Goal: Task Accomplishment & Management: Complete application form

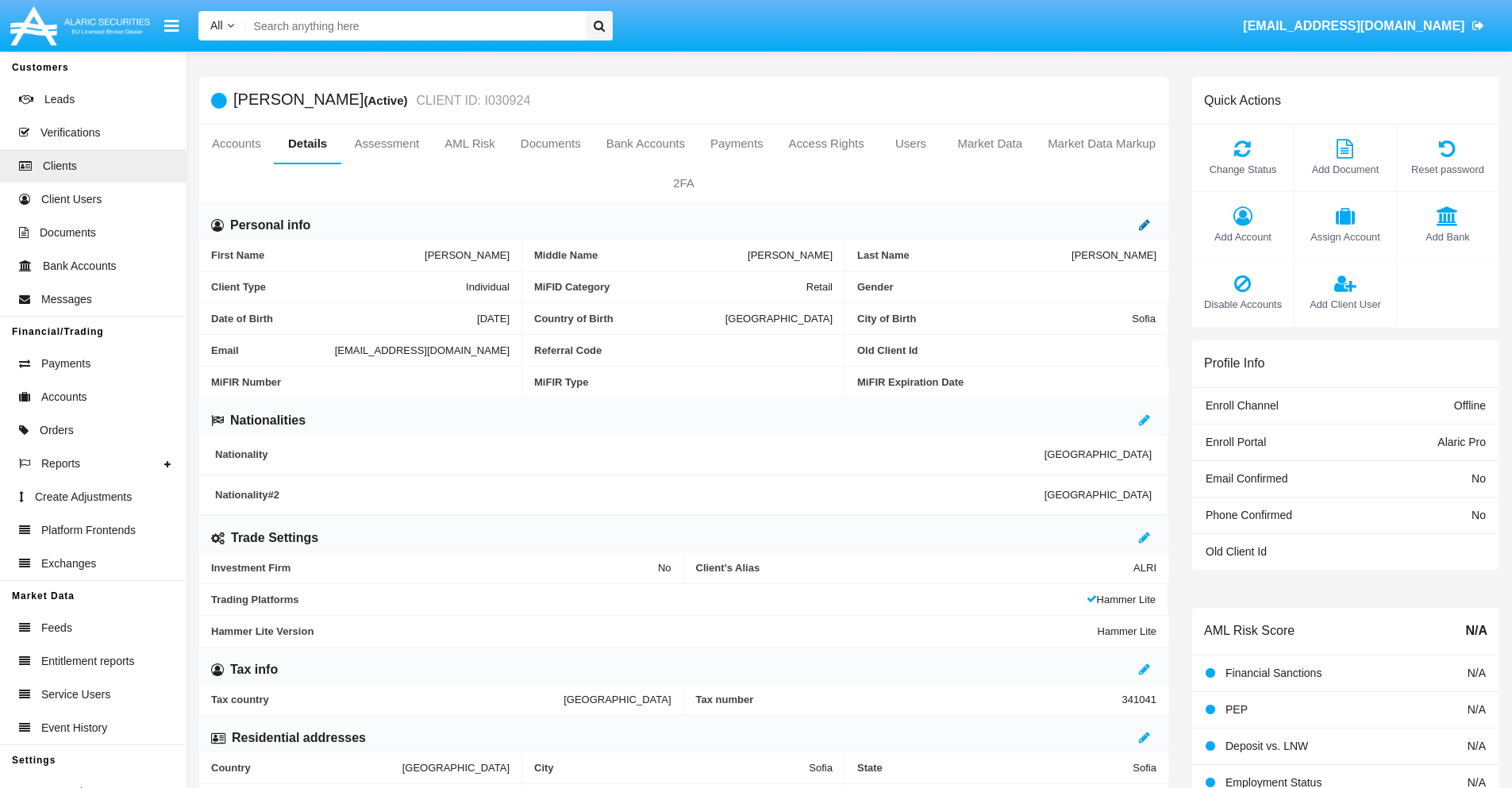
click at [1144, 225] on icon at bounding box center [1144, 225] width 11 height 13
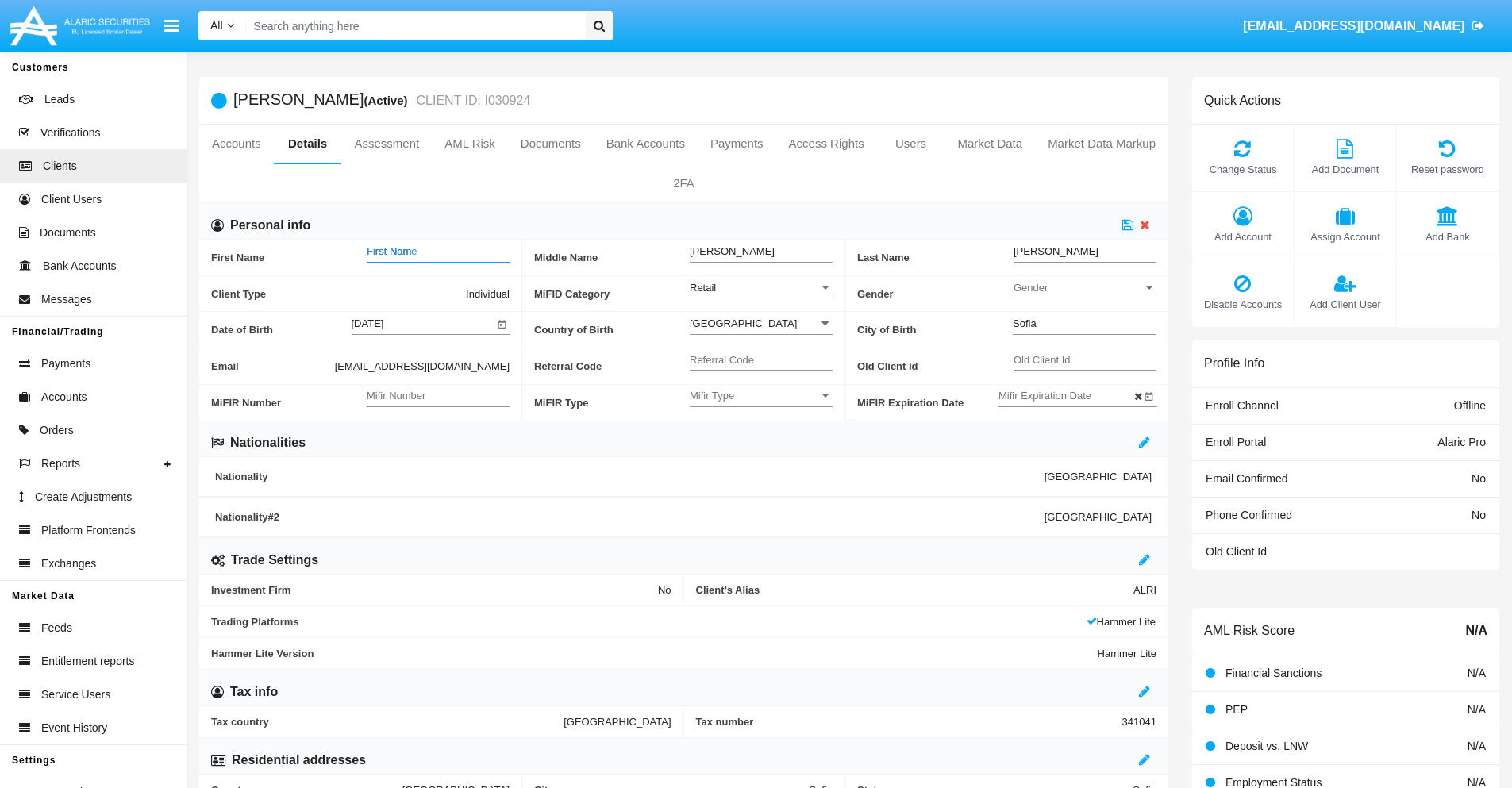
type input "First Name"
click at [1128, 225] on icon at bounding box center [1128, 225] width 11 height 13
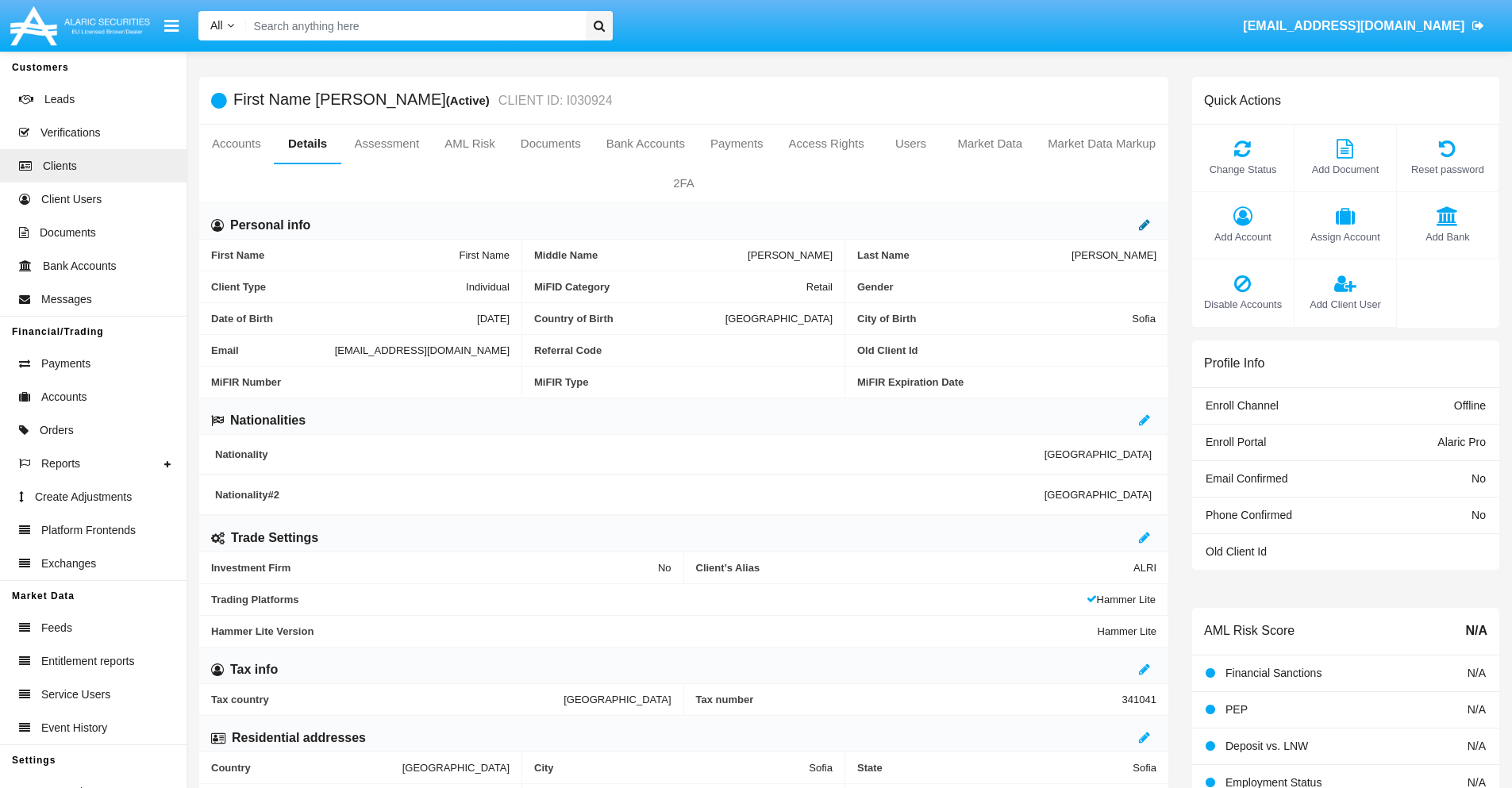
click at [1144, 225] on icon at bounding box center [1144, 225] width 11 height 13
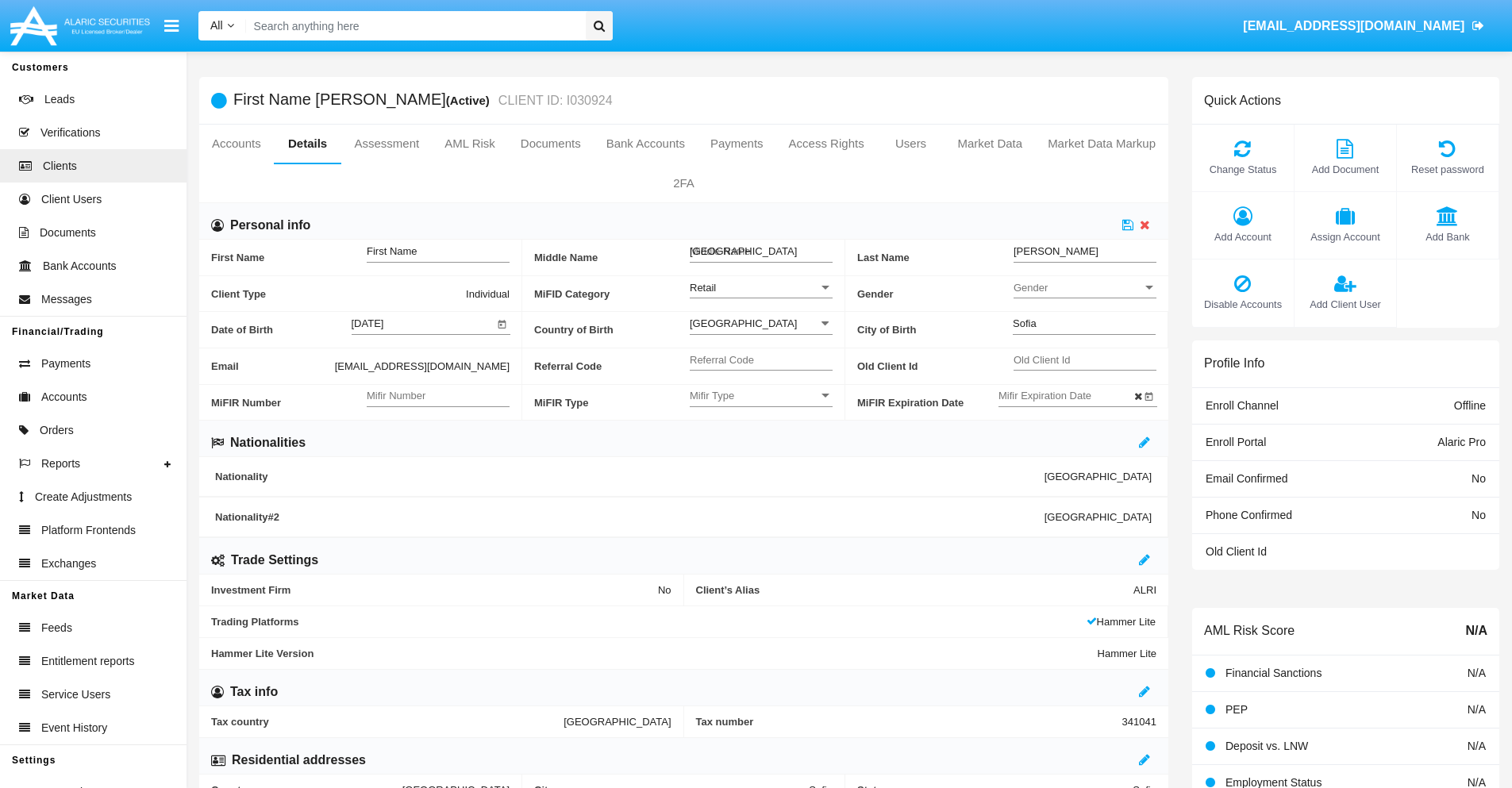
type input "Middle Name"
click at [1128, 225] on icon at bounding box center [1128, 225] width 11 height 13
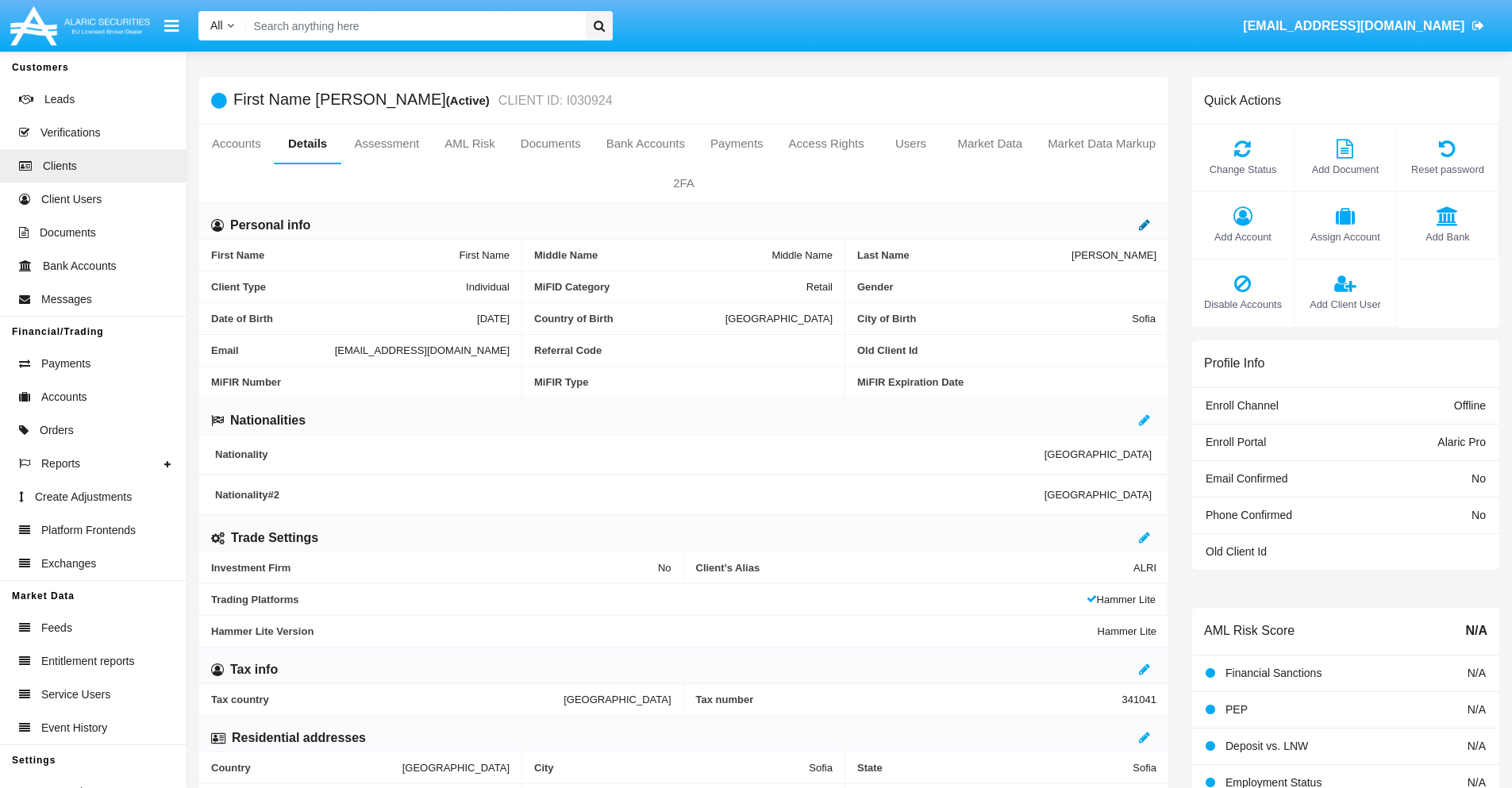
click at [1144, 225] on icon at bounding box center [1144, 225] width 11 height 13
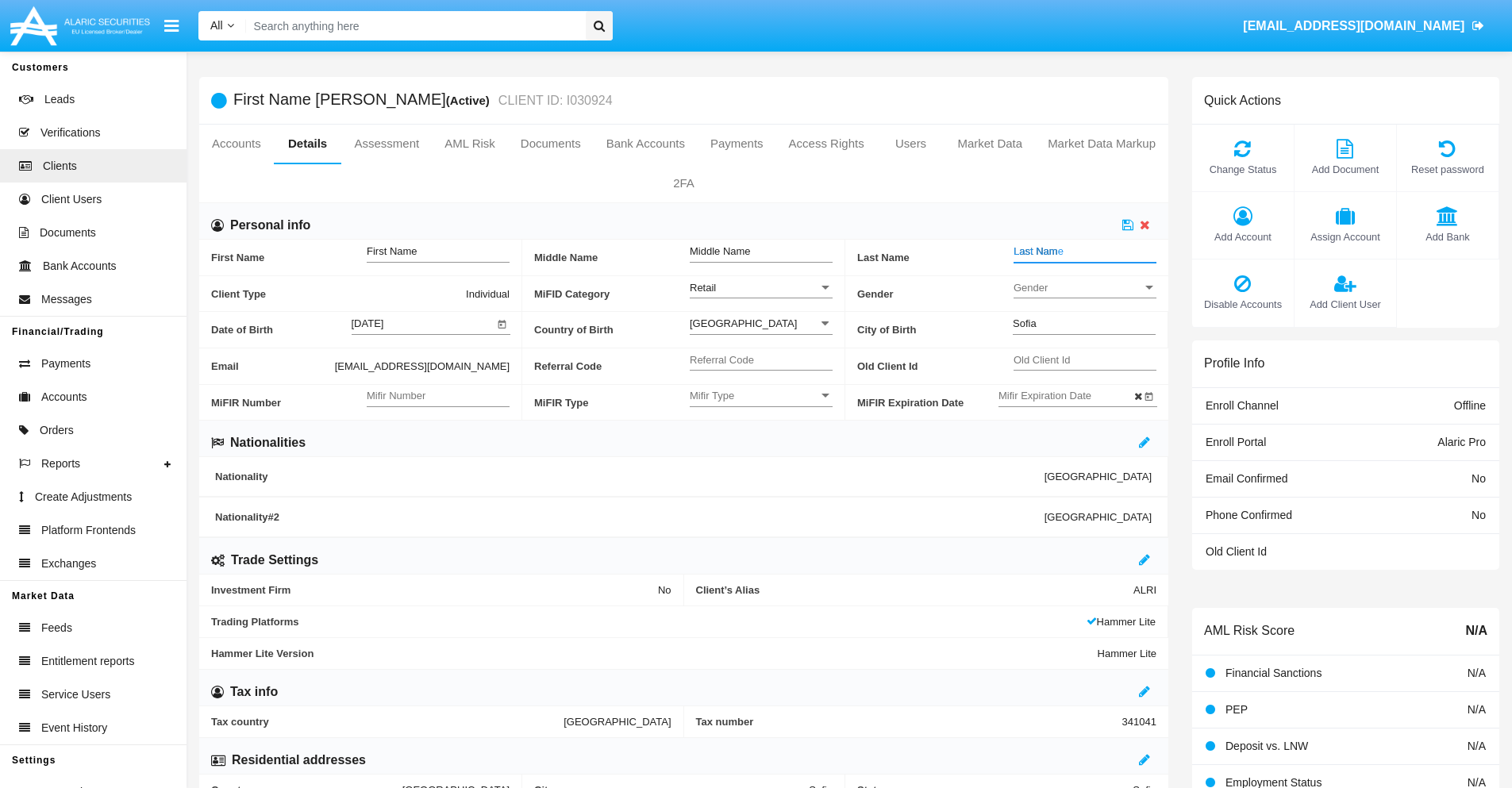
type input "Last Name"
click at [1128, 225] on icon at bounding box center [1128, 225] width 11 height 13
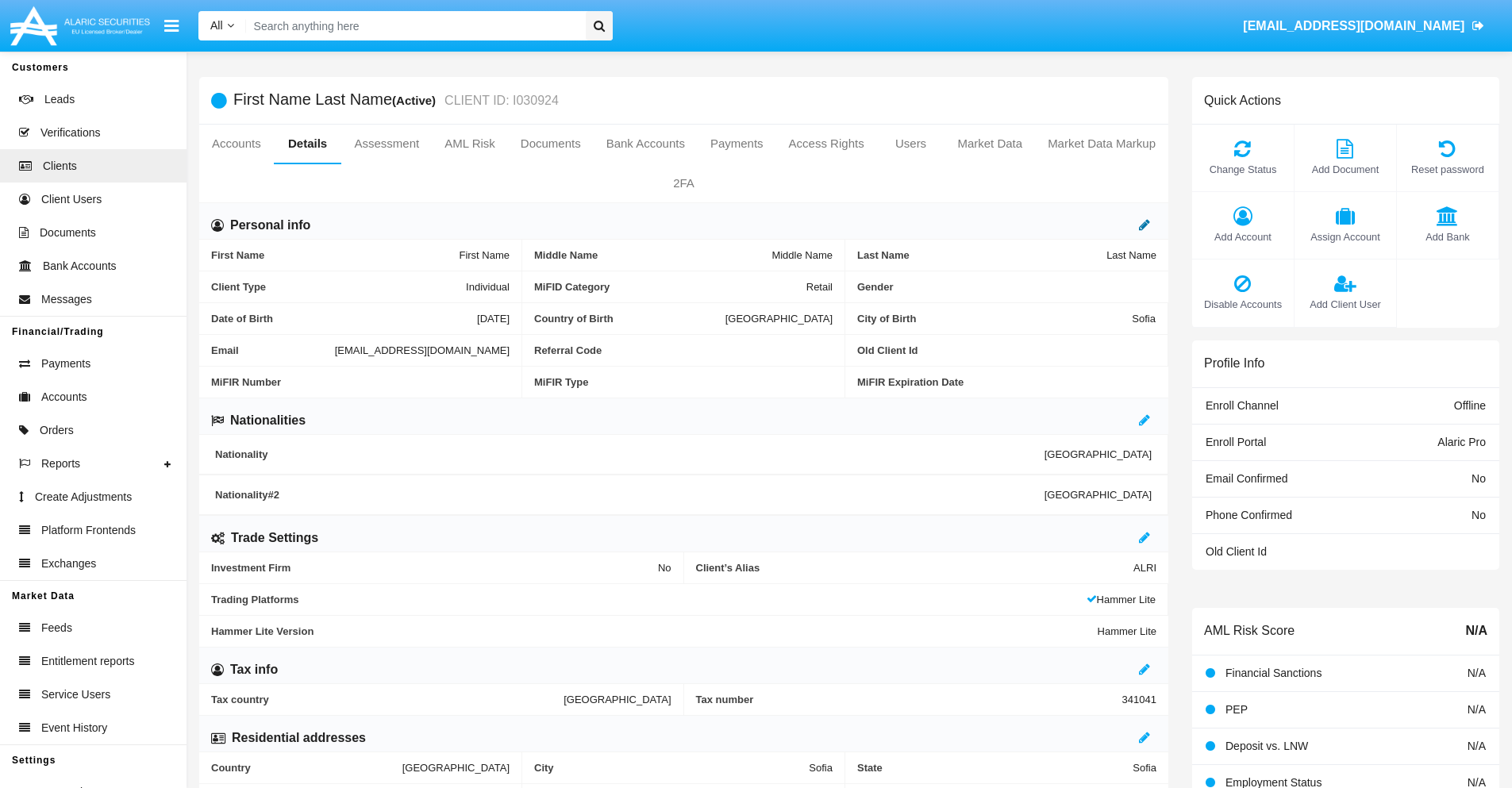
click at [1144, 225] on icon at bounding box center [1144, 225] width 11 height 13
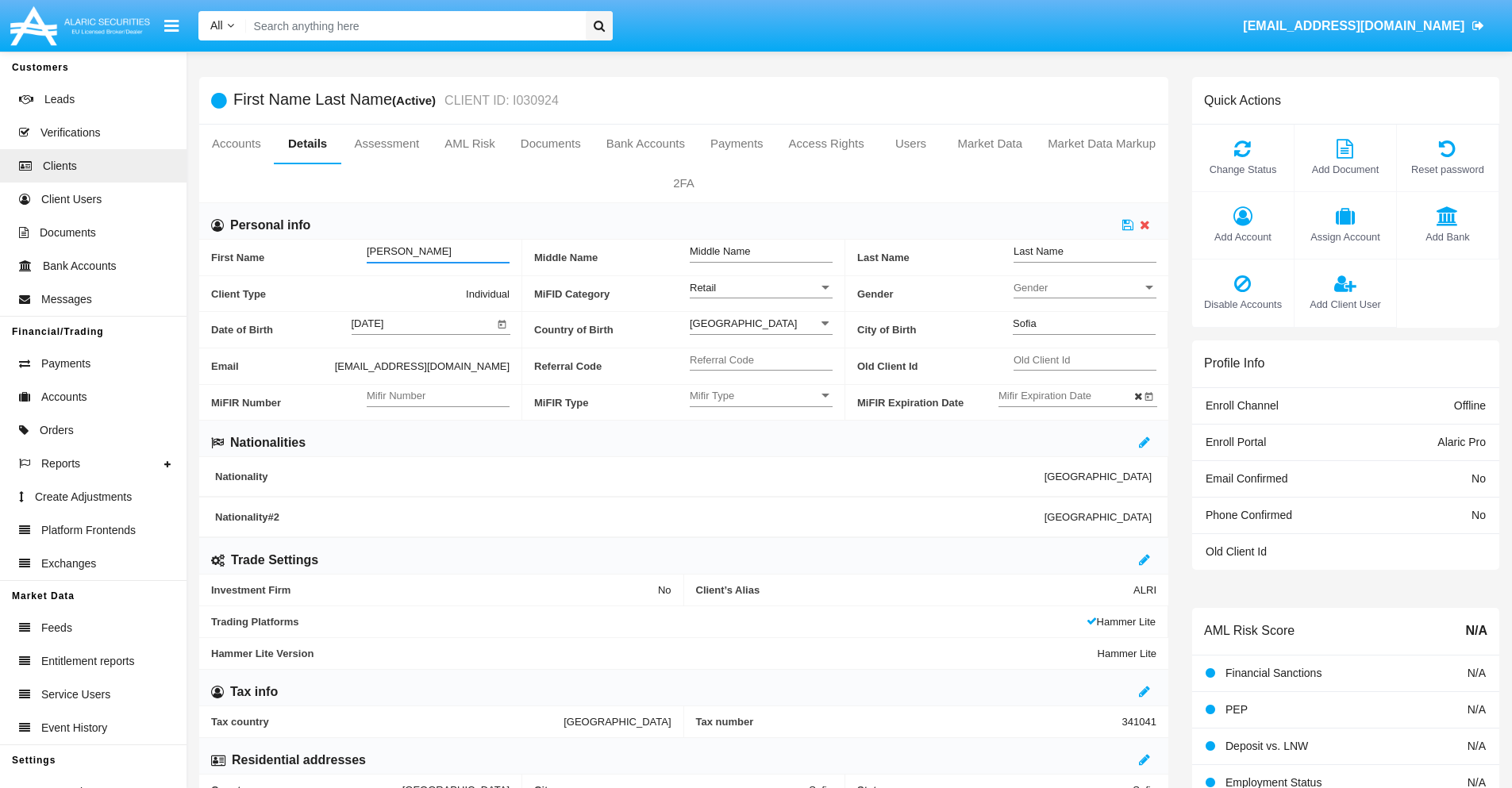
type input "Emmett"
type input "Denver"
type input "O'Keefe"
click at [1128, 225] on icon at bounding box center [1128, 225] width 11 height 13
